Goal: Task Accomplishment & Management: Manage account settings

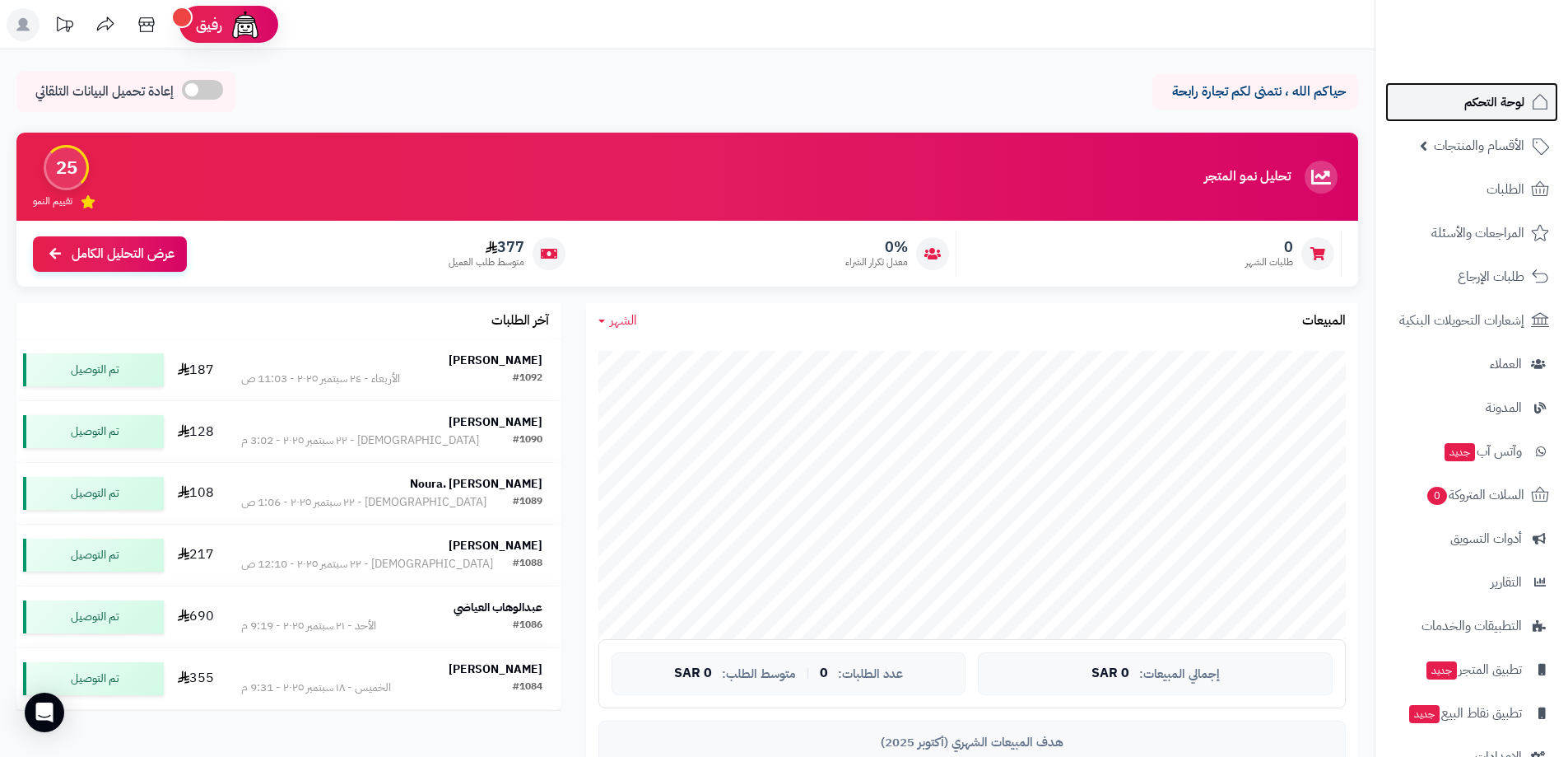
click at [1512, 105] on span "لوحة التحكم" at bounding box center [1494, 101] width 60 height 23
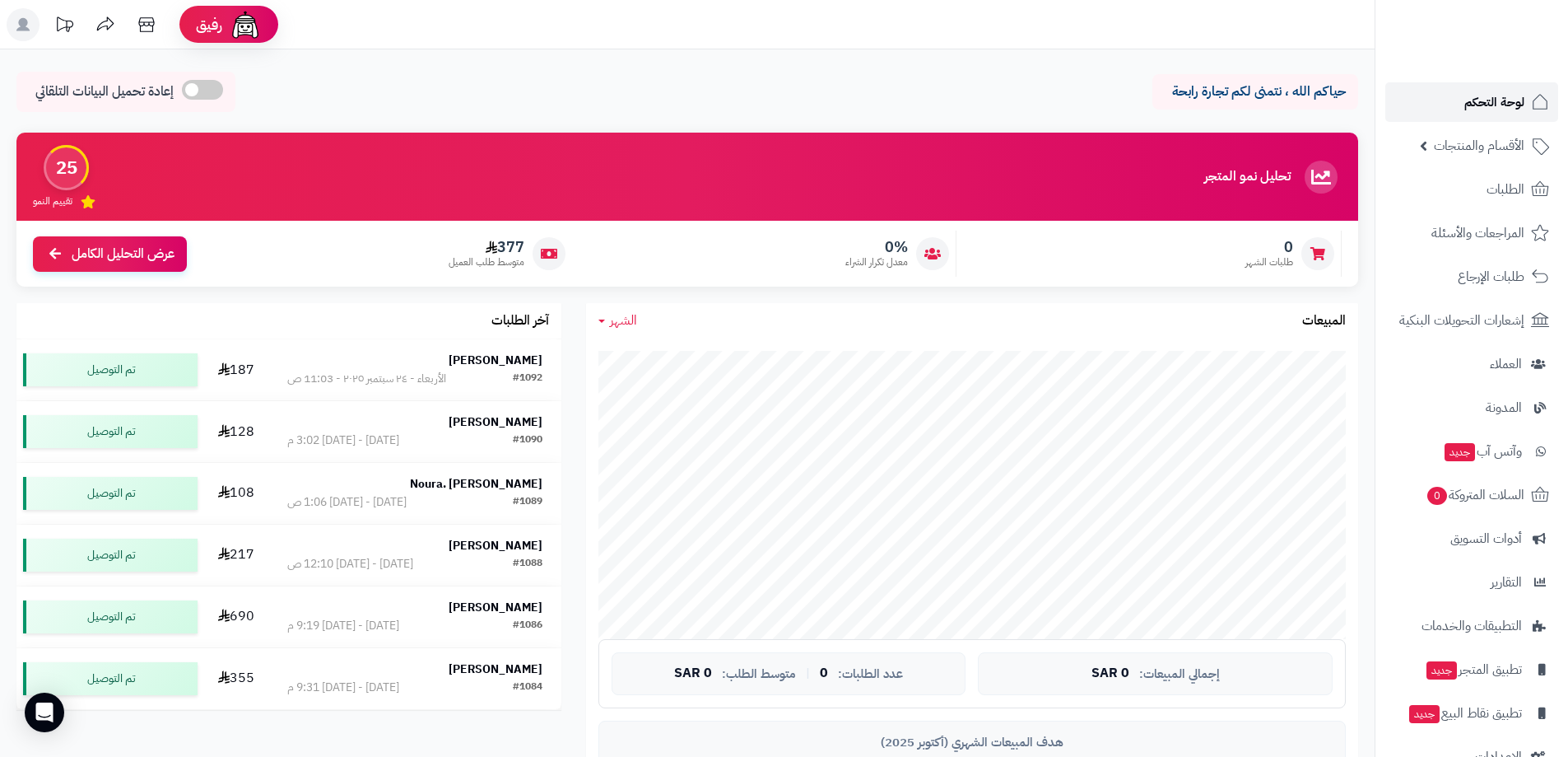
click at [1509, 96] on span "لوحة التحكم" at bounding box center [1494, 101] width 60 height 23
click at [144, 30] on icon at bounding box center [146, 25] width 33 height 33
